Goal: Transaction & Acquisition: Purchase product/service

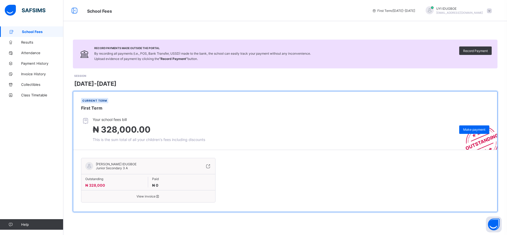
click at [466, 129] on span "Make payment" at bounding box center [474, 130] width 22 height 4
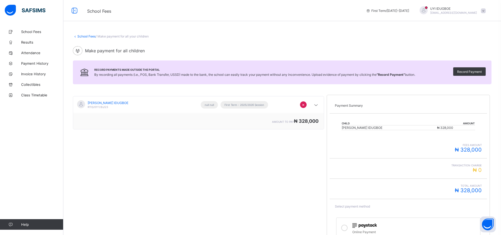
click at [359, 224] on img at bounding box center [364, 225] width 25 height 5
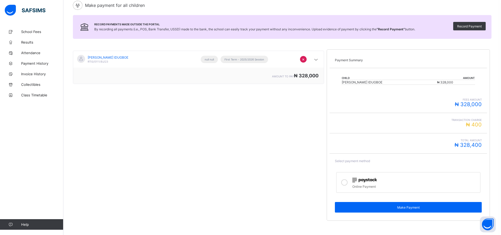
scroll to position [60, 0]
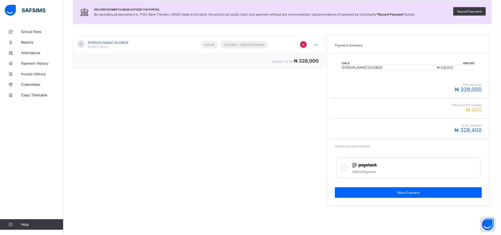
click at [415, 196] on div "Make Payment" at bounding box center [408, 192] width 147 height 11
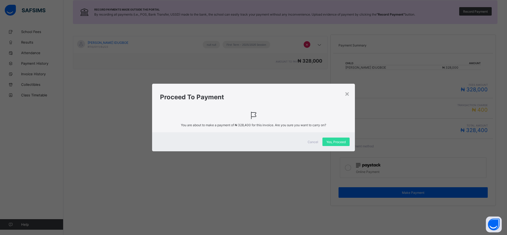
click at [339, 140] on span "Yes, Proceed" at bounding box center [336, 142] width 19 height 4
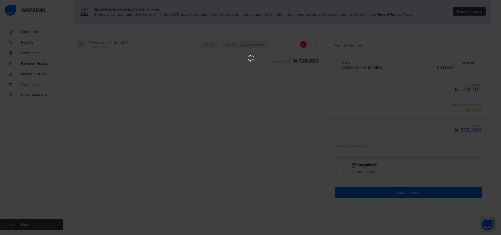
scroll to position [0, 0]
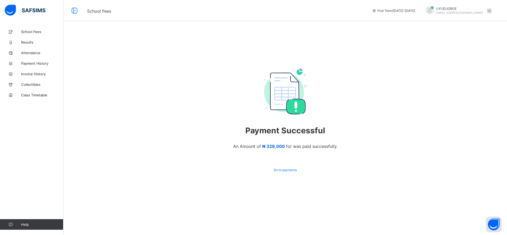
click at [320, 81] on div "Payment Successful An Amount of ₦ 328,000 for was paid successfully. Go to paym…" at bounding box center [285, 121] width 170 height 106
